Goal: Transaction & Acquisition: Purchase product/service

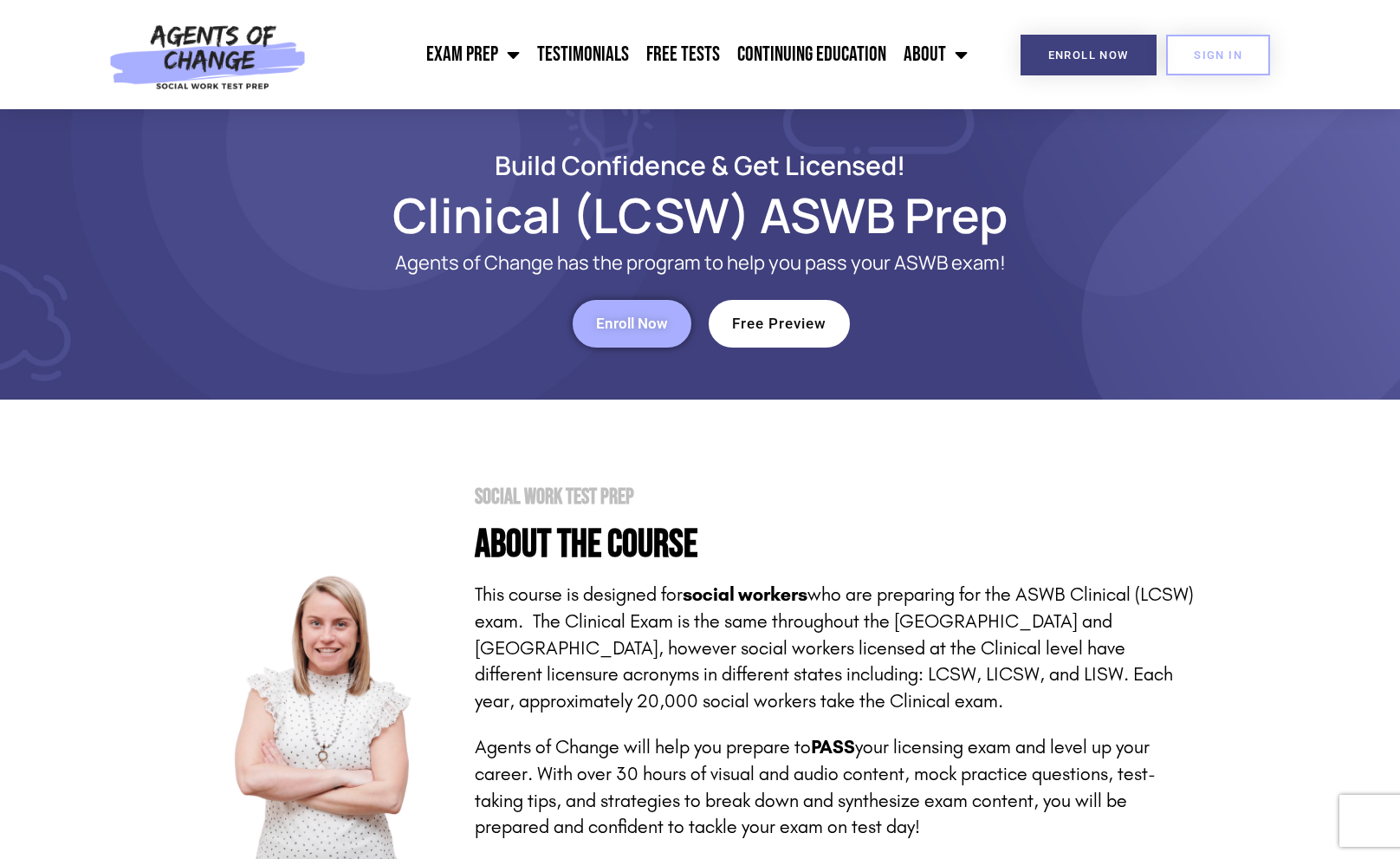
click at [663, 331] on span "Enroll Now" at bounding box center [632, 323] width 72 height 15
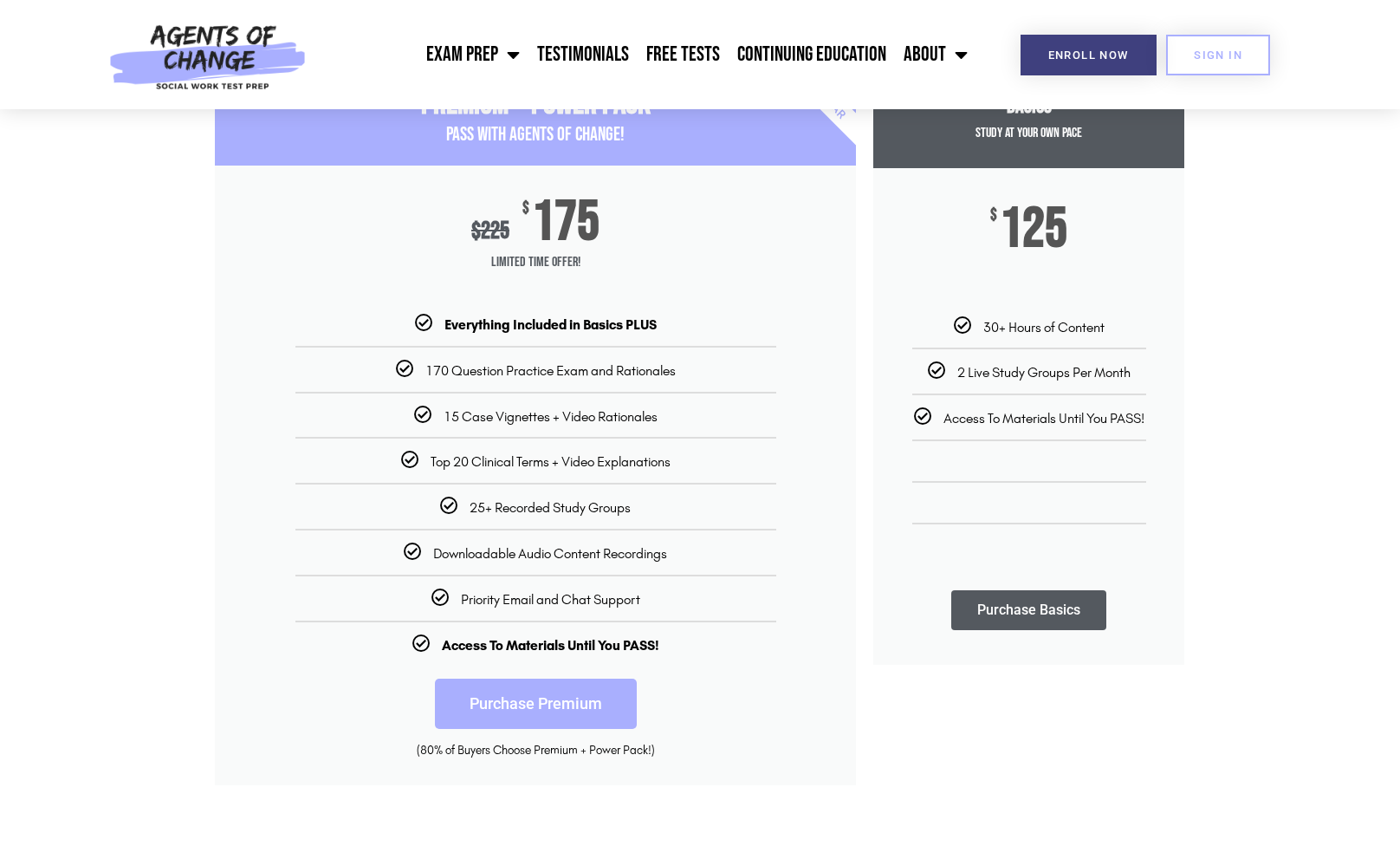
scroll to position [225, 0]
click at [542, 695] on link "Purchase Premium" at bounding box center [536, 703] width 202 height 50
